Goal: Task Accomplishment & Management: Use online tool/utility

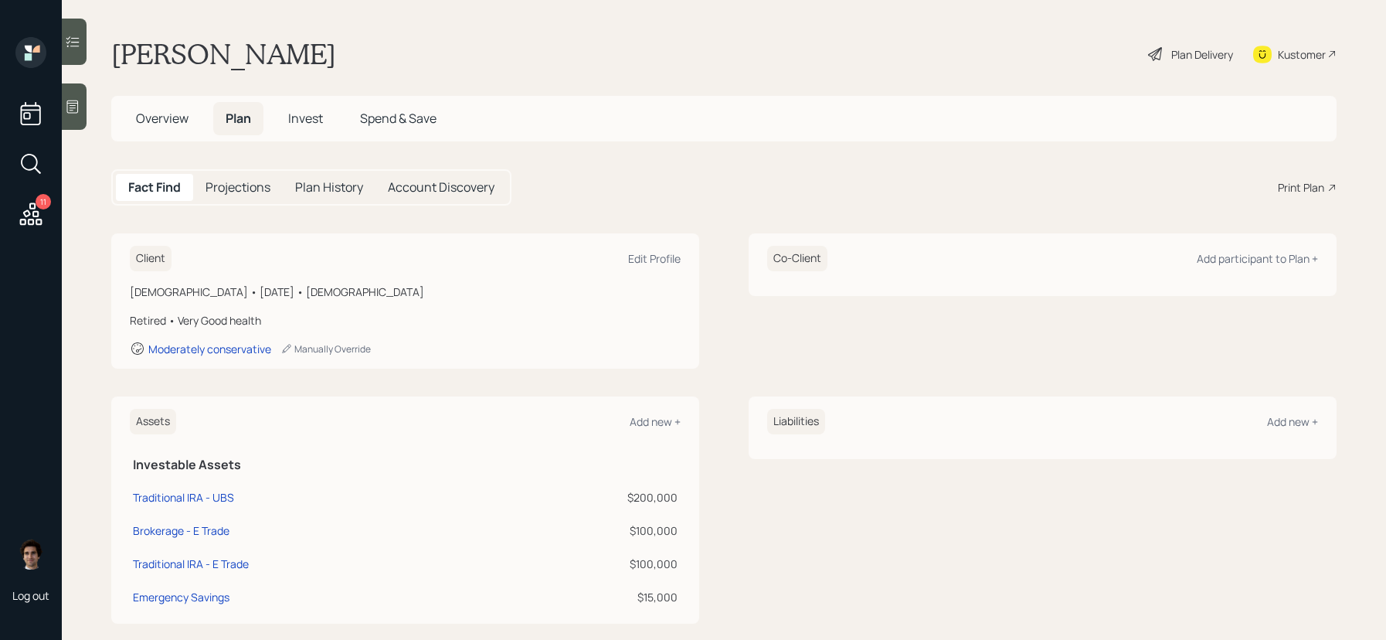
scroll to position [178, 0]
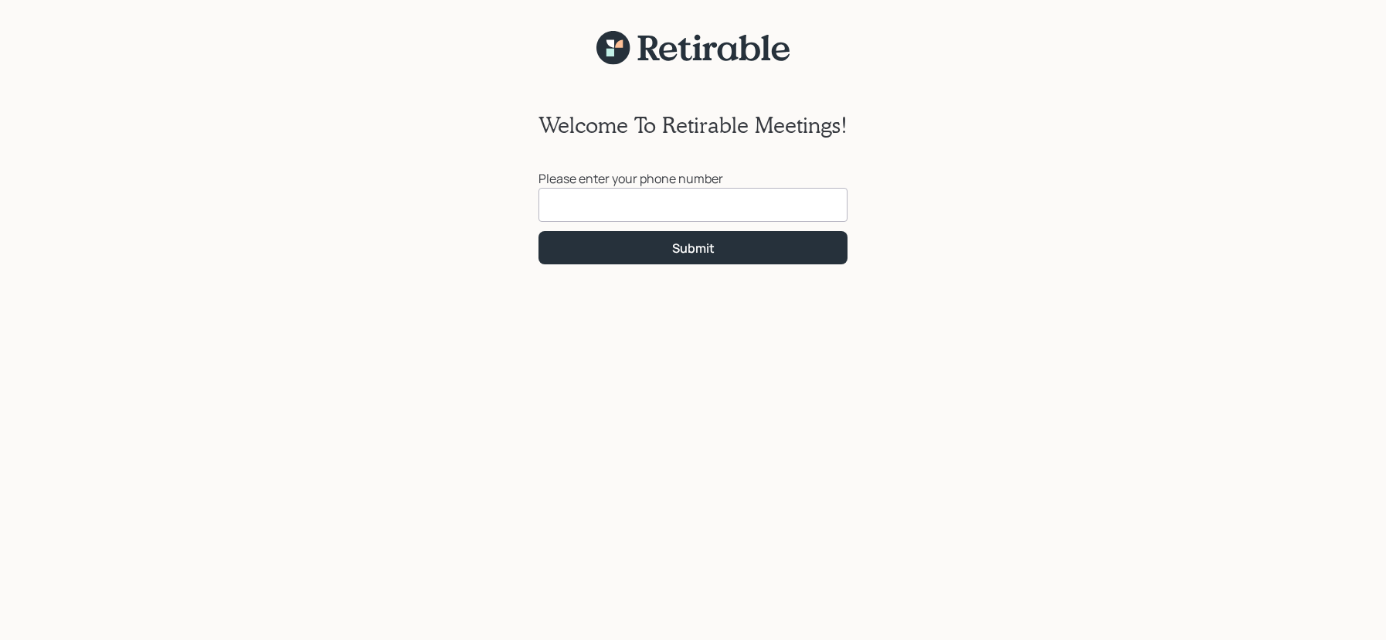
click at [670, 219] on input at bounding box center [692, 205] width 309 height 34
paste input "(402) 319-7797"
type input "(402) 319-7797"
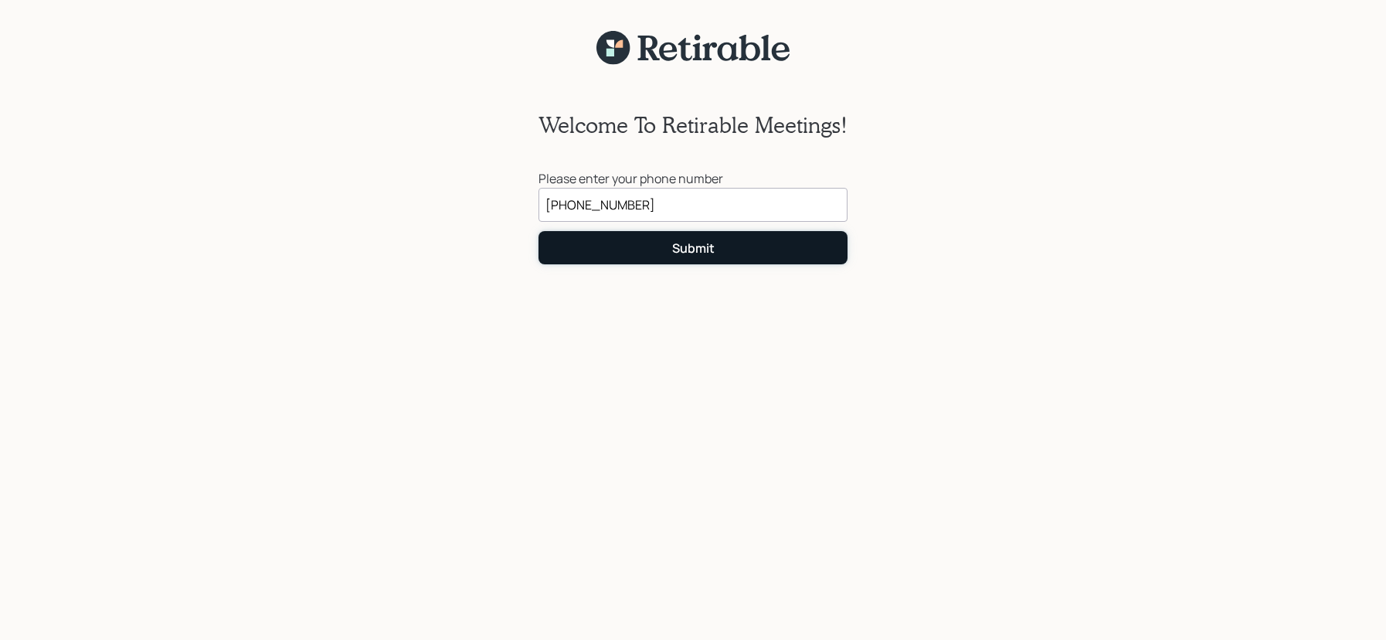
click at [746, 250] on button "Submit" at bounding box center [692, 247] width 309 height 33
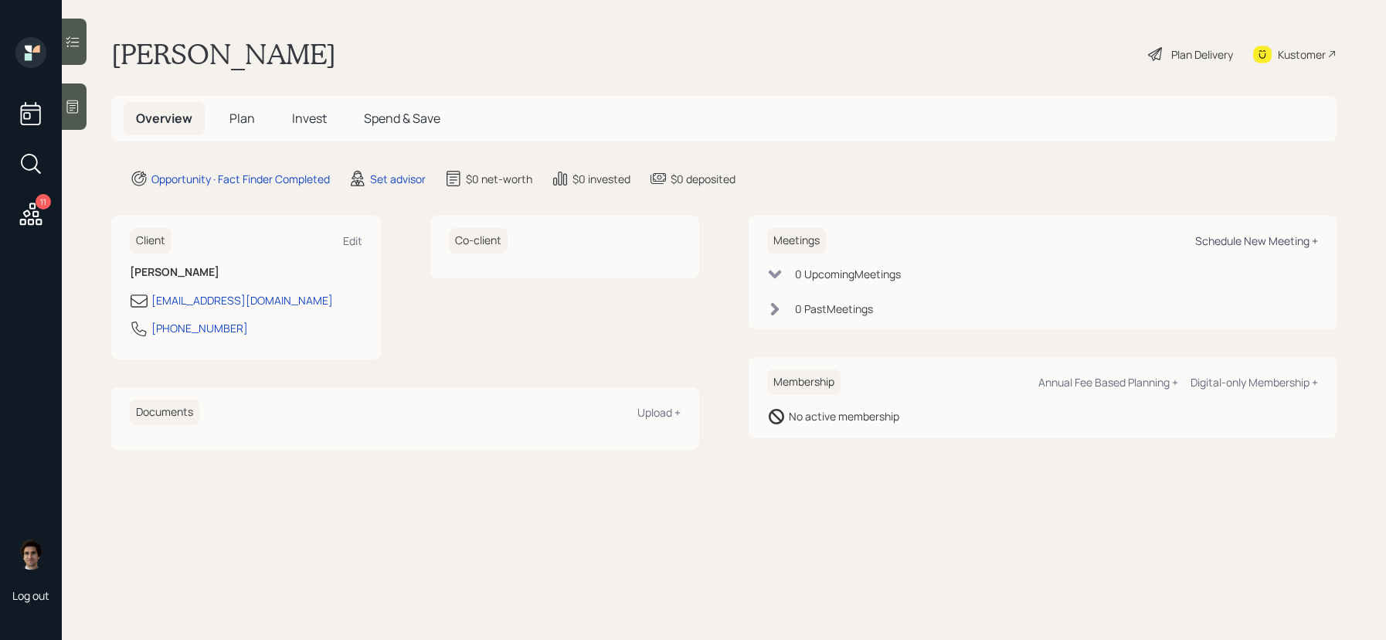
click at [1280, 246] on div "Schedule New Meeting +" at bounding box center [1256, 240] width 123 height 15
select select "round-[PERSON_NAME]"
